Goal: Transaction & Acquisition: Purchase product/service

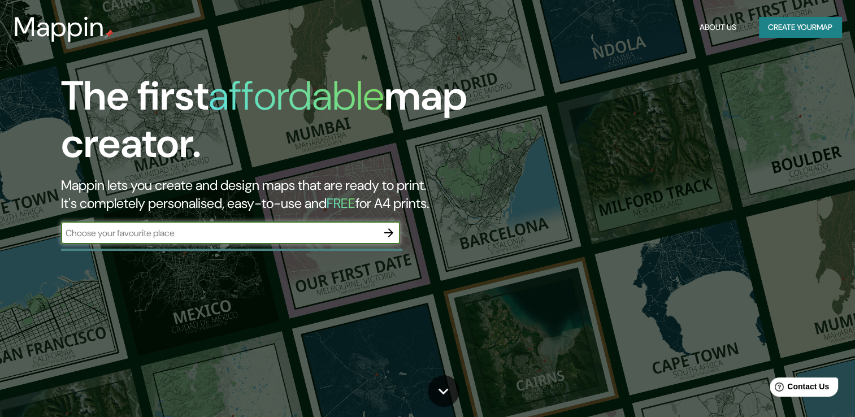
click at [268, 233] on input "text" at bounding box center [219, 233] width 316 height 13
type input "san [PERSON_NAME]"
click at [386, 232] on icon "button" at bounding box center [388, 232] width 9 height 9
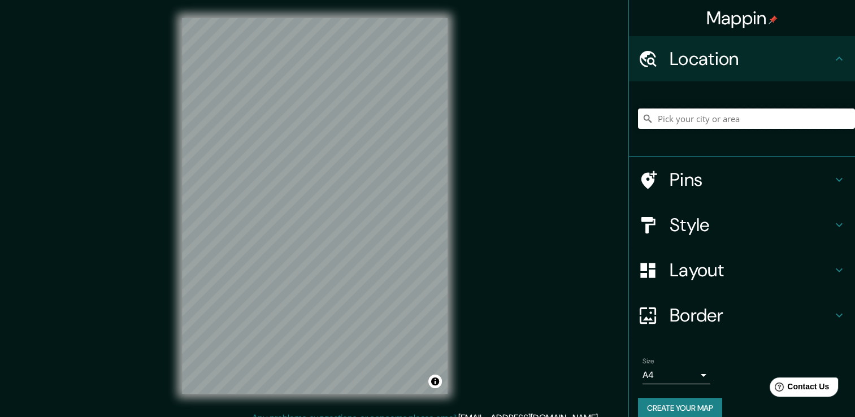
click at [716, 121] on input "Pick your city or area" at bounding box center [746, 118] width 217 height 20
click at [713, 118] on input "Pick your city or area" at bounding box center [746, 118] width 217 height 20
type input "[GEOGRAPHIC_DATA][PERSON_NAME], [GEOGRAPHIC_DATA][PERSON_NAME], [GEOGRAPHIC_DAT…"
click at [703, 223] on h4 "Style" at bounding box center [751, 225] width 163 height 23
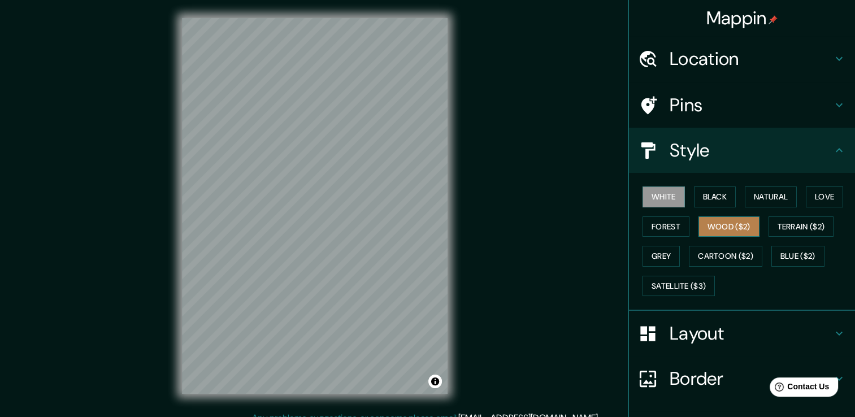
click at [723, 216] on button "Wood ($2)" at bounding box center [728, 226] width 61 height 21
click at [696, 196] on button "Black" at bounding box center [715, 196] width 42 height 21
click at [650, 198] on button "White" at bounding box center [663, 196] width 42 height 21
